Goal: Information Seeking & Learning: Find specific fact

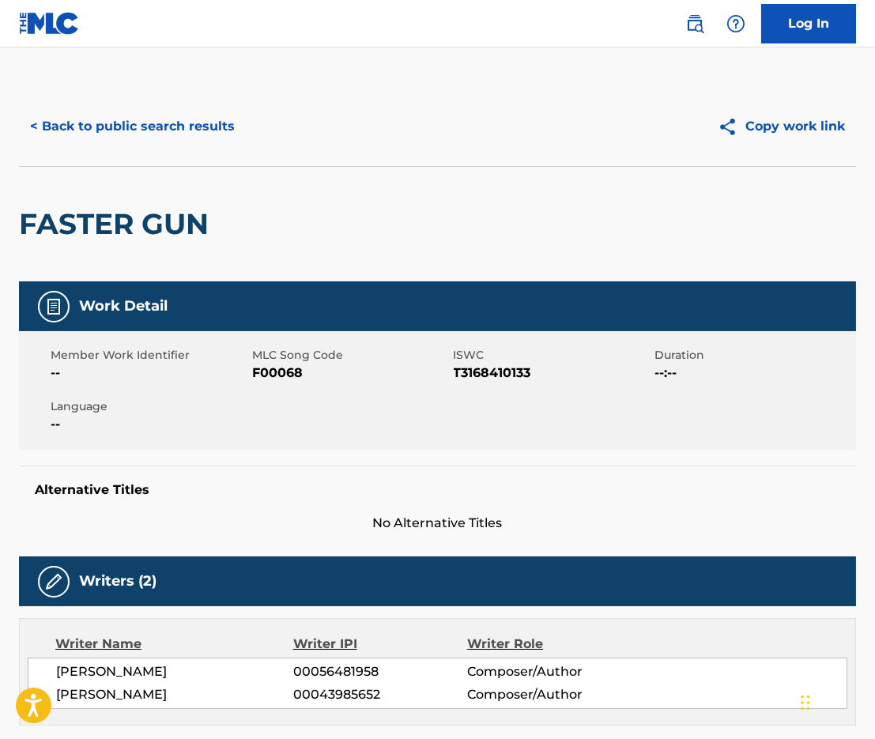
click at [167, 122] on button "< Back to public search results" at bounding box center [132, 127] width 227 height 40
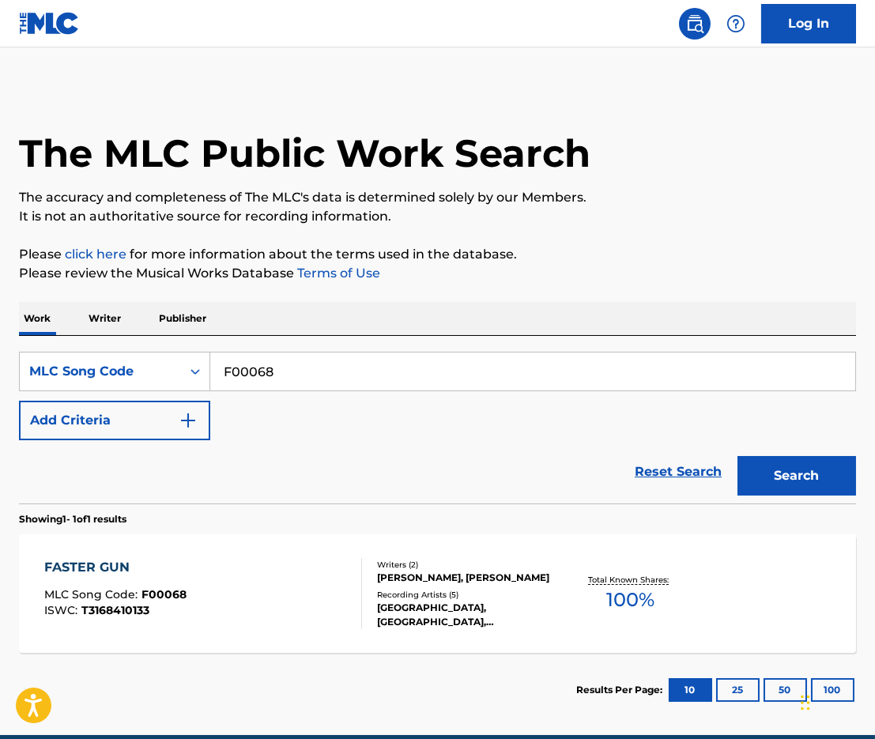
click at [284, 391] on input "F00068" at bounding box center [532, 372] width 645 height 38
paste input "X33597"
type input "X33597"
click at [813, 496] on button "Search" at bounding box center [797, 476] width 119 height 40
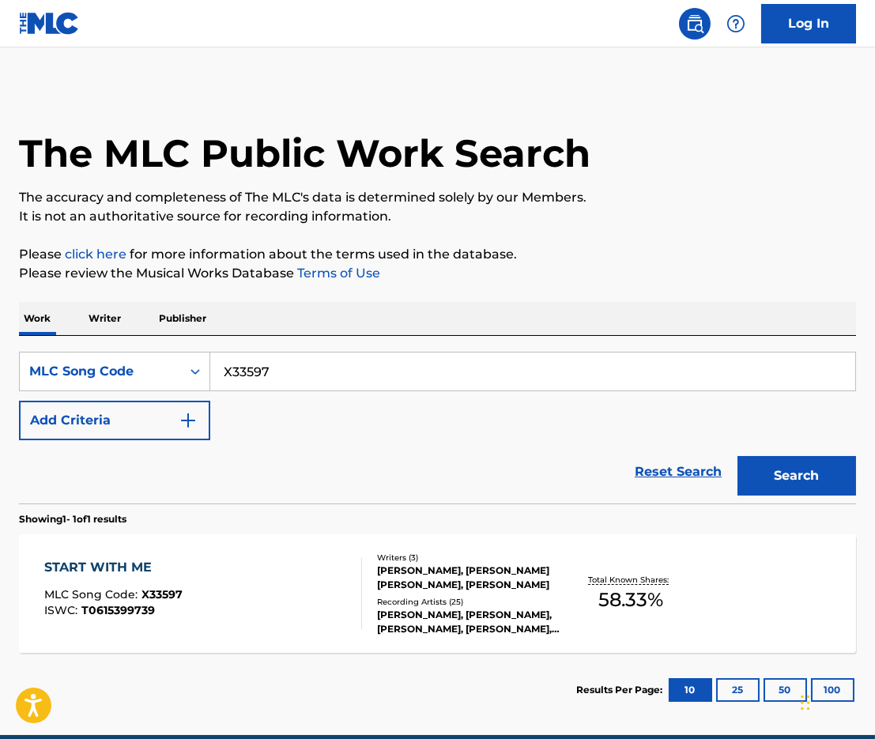
click at [405, 592] on div "[PERSON_NAME], [PERSON_NAME] [PERSON_NAME], [PERSON_NAME]" at bounding box center [469, 578] width 184 height 28
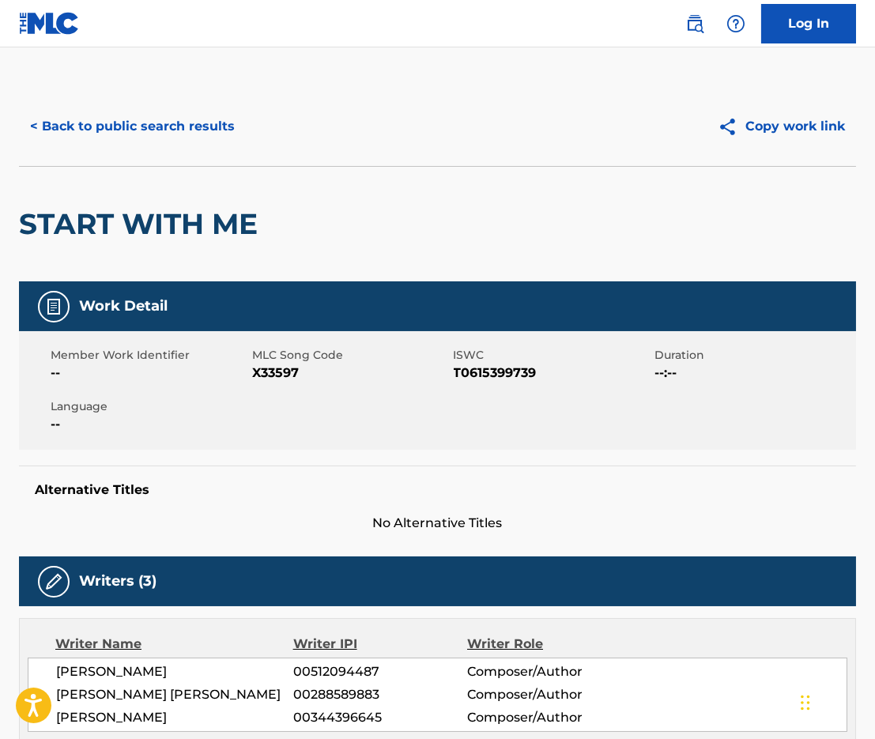
click at [123, 129] on button "< Back to public search results" at bounding box center [132, 127] width 227 height 40
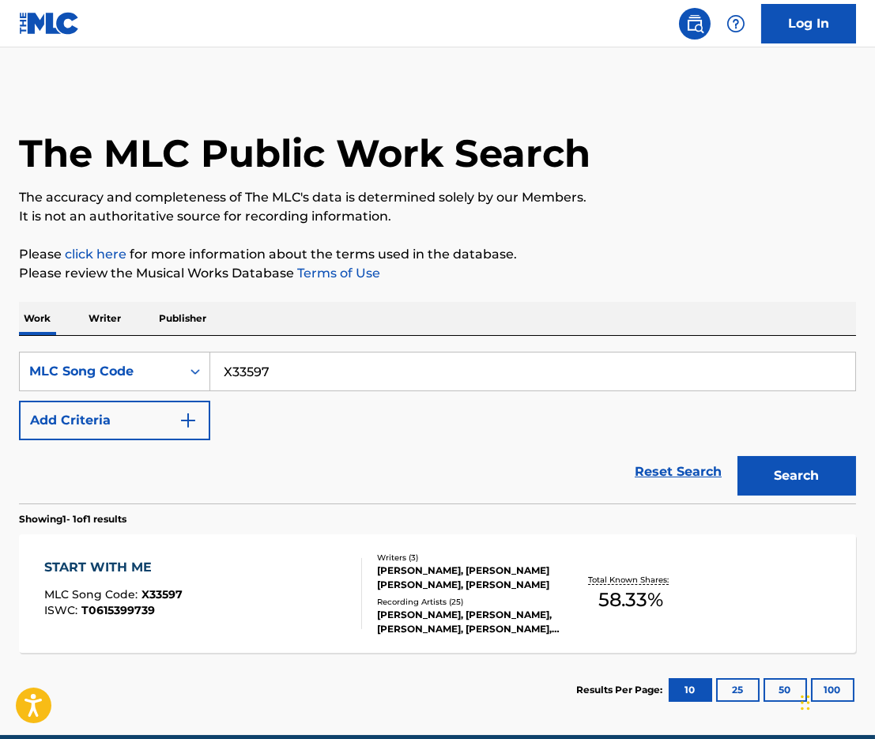
scroll to position [-1, 0]
click at [478, 381] on input "X33597" at bounding box center [532, 372] width 645 height 38
click at [767, 496] on button "Search" at bounding box center [797, 476] width 119 height 40
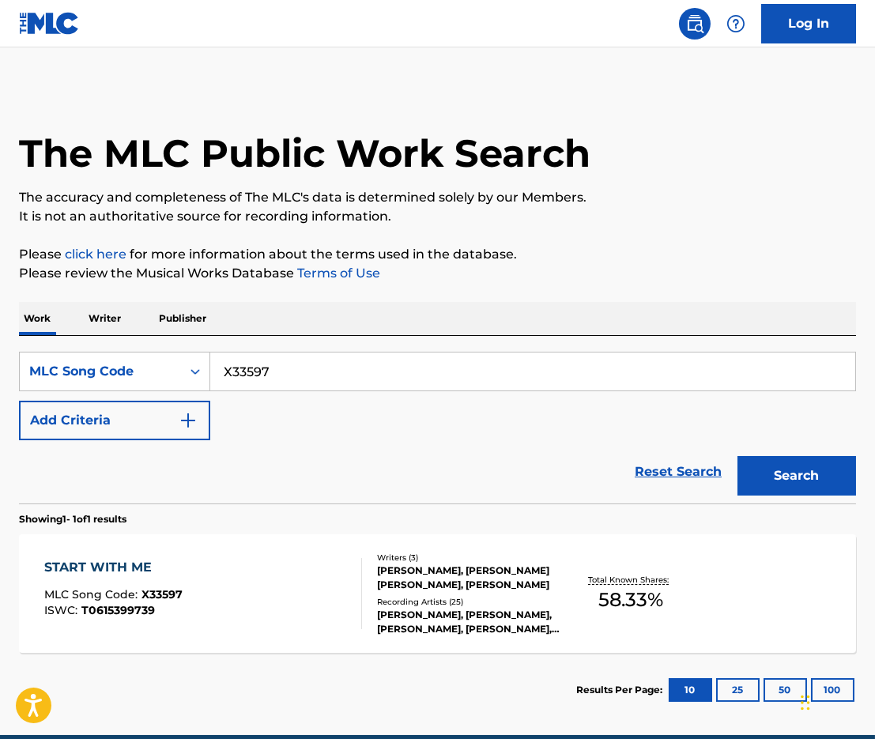
click at [266, 391] on input "X33597" at bounding box center [532, 372] width 645 height 38
paste input "W5969R"
type input "W5969R"
drag, startPoint x: 779, startPoint y: 497, endPoint x: 488, endPoint y: 458, distance: 293.7
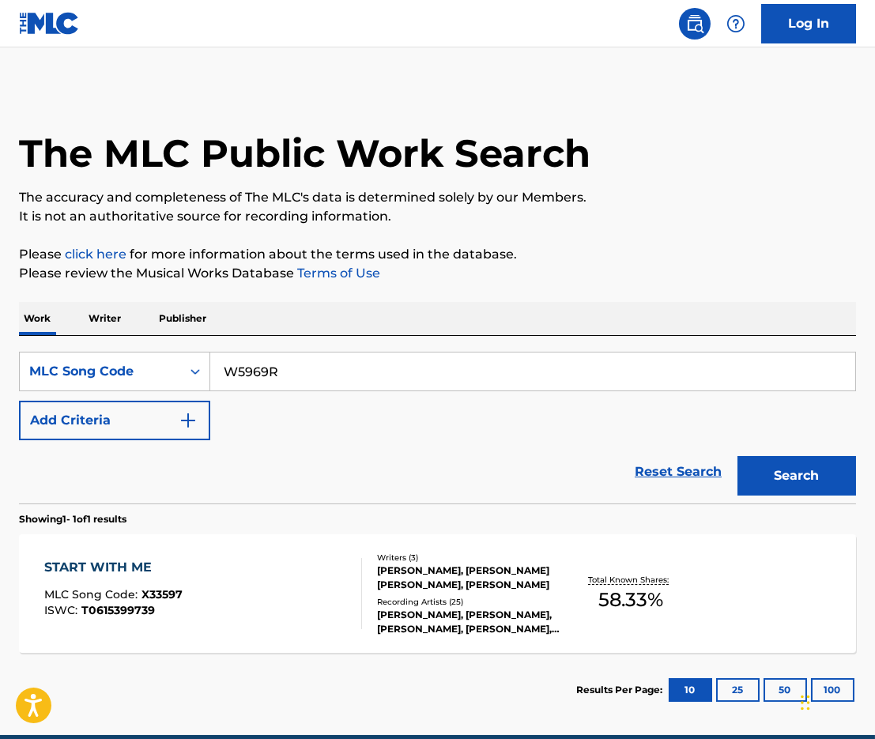
click at [778, 496] on button "Search" at bounding box center [797, 476] width 119 height 40
click at [496, 608] on div "Recording Artists ( 26 )" at bounding box center [469, 602] width 184 height 12
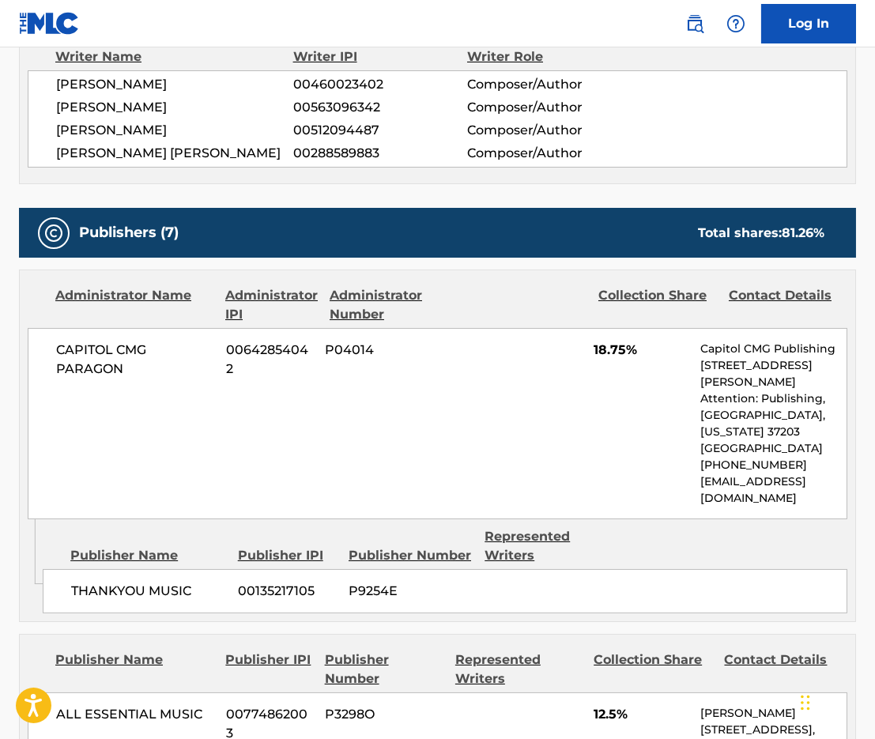
scroll to position [569, 0]
